Goal: Information Seeking & Learning: Learn about a topic

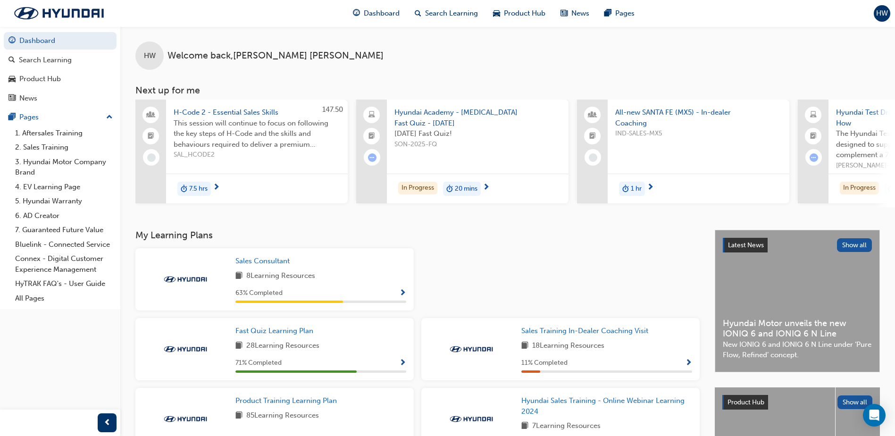
scroll to position [213, 0]
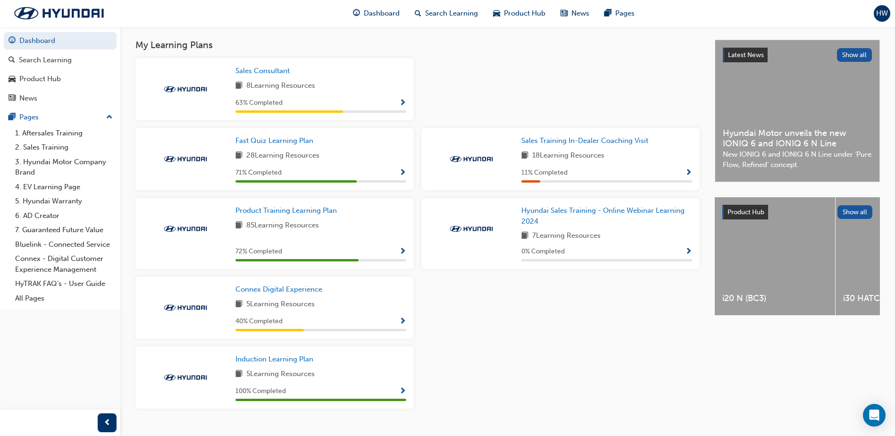
scroll to position [213, 0]
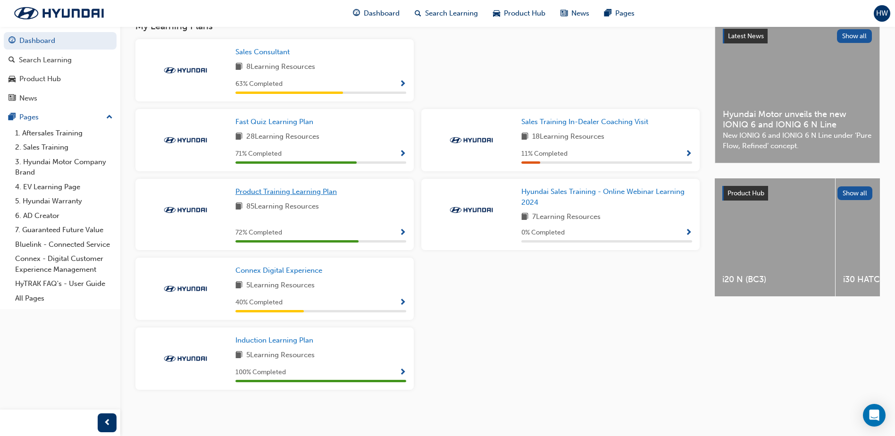
click at [289, 193] on span "Product Training Learning Plan" at bounding box center [285, 191] width 101 height 8
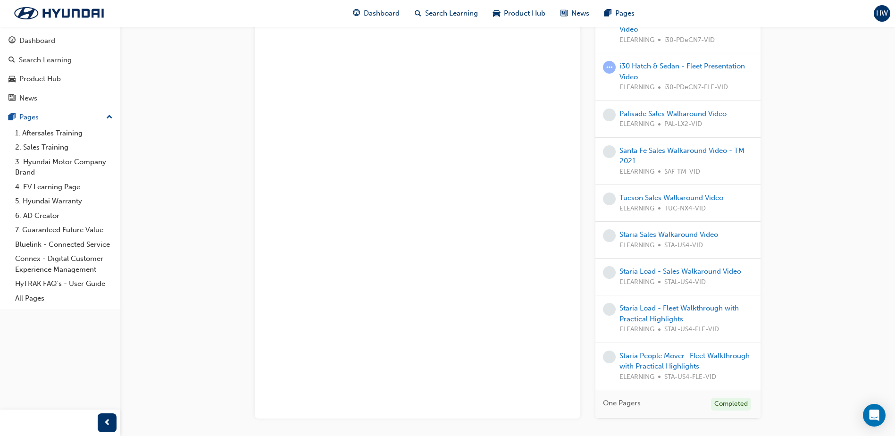
scroll to position [1137, 0]
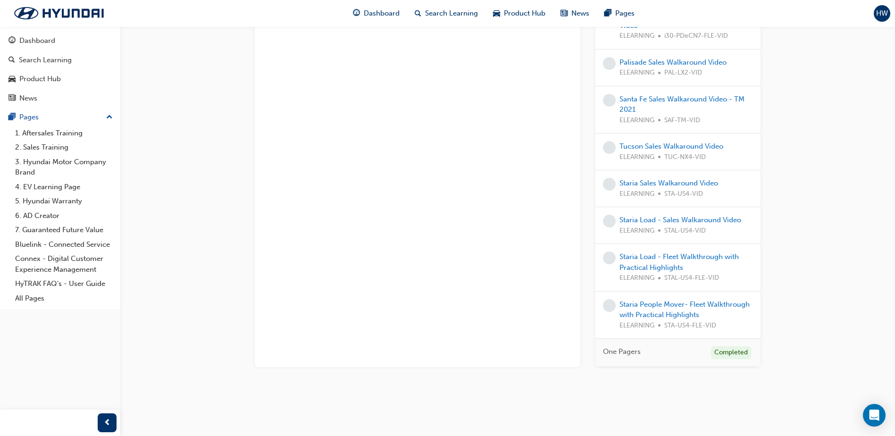
click at [630, 262] on div "Staria Load - Fleet Walkthrough with Practical Highlights ELEARNING STAL-US4-FL…" at bounding box center [687, 268] width 134 height 32
click at [650, 269] on link "Staria Load - Fleet Walkthrough with Practical Highlights" at bounding box center [679, 261] width 119 height 19
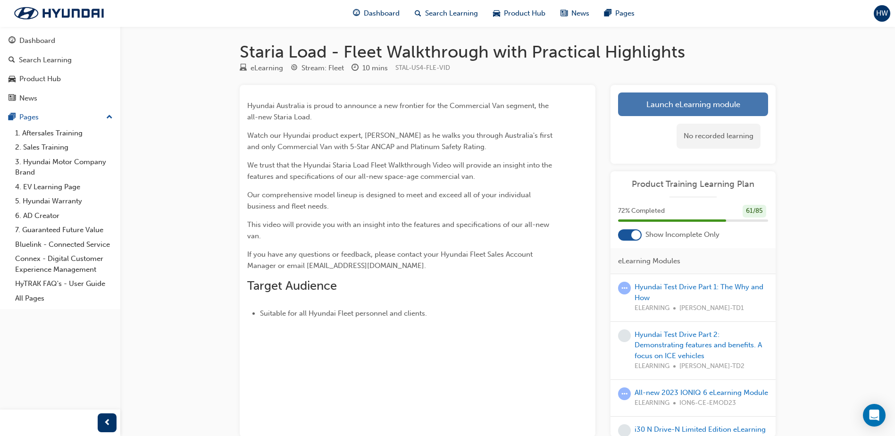
click at [683, 108] on link "Launch eLearning module" at bounding box center [693, 104] width 150 height 24
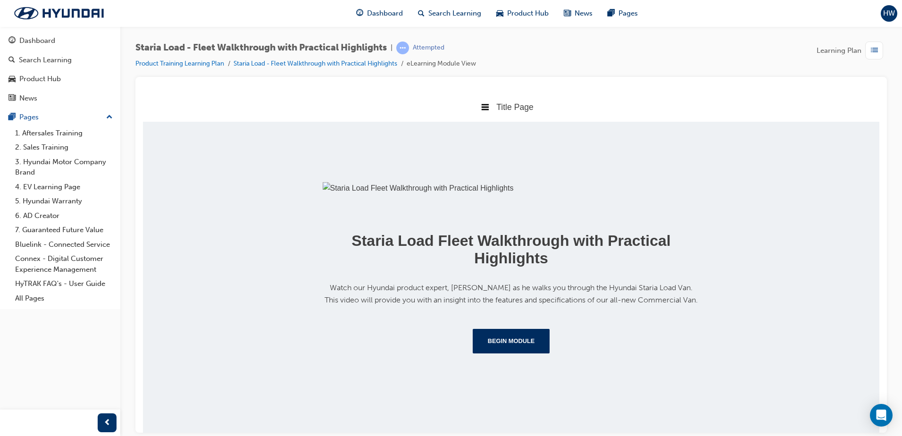
scroll to position [120, 0]
click at [516, 353] on button "Begin Module" at bounding box center [511, 340] width 77 height 25
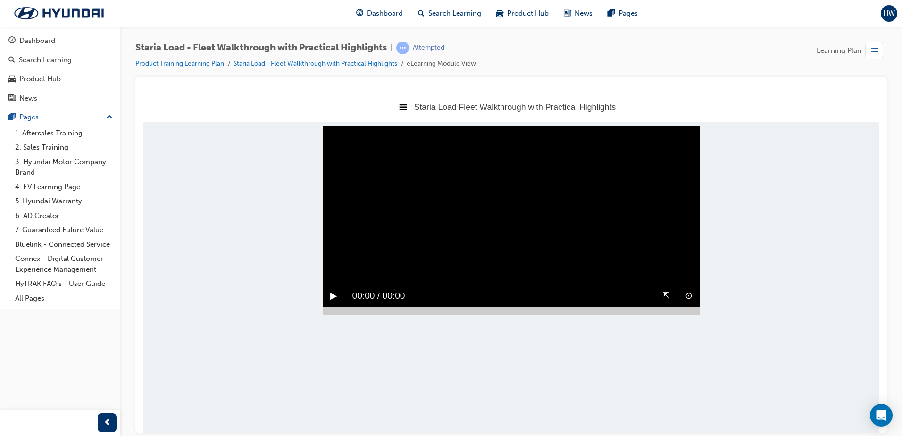
scroll to position [0, 0]
click at [331, 303] on button "▶︎" at bounding box center [333, 295] width 7 height 15
